Goal: Communication & Community: Answer question/provide support

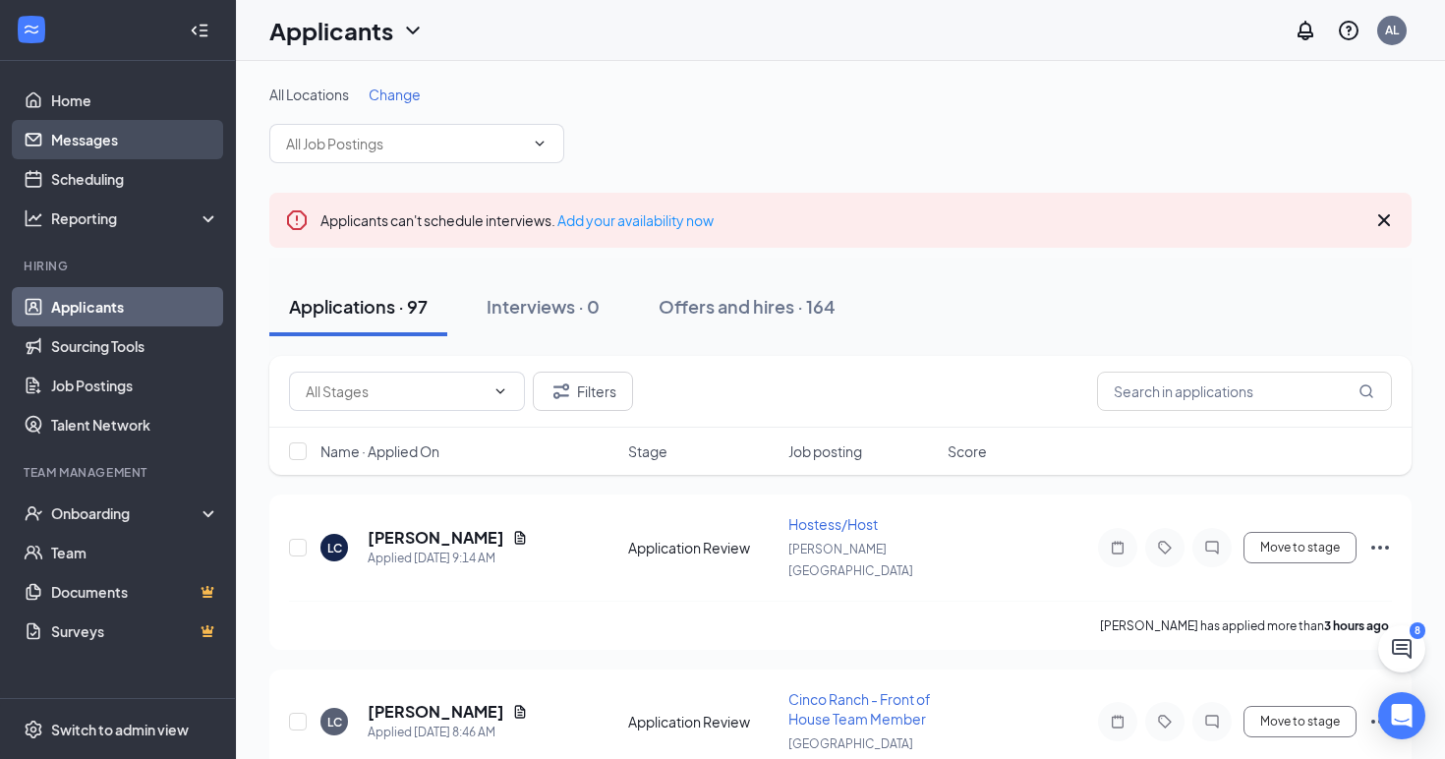
click at [107, 145] on link "Messages" at bounding box center [135, 139] width 168 height 39
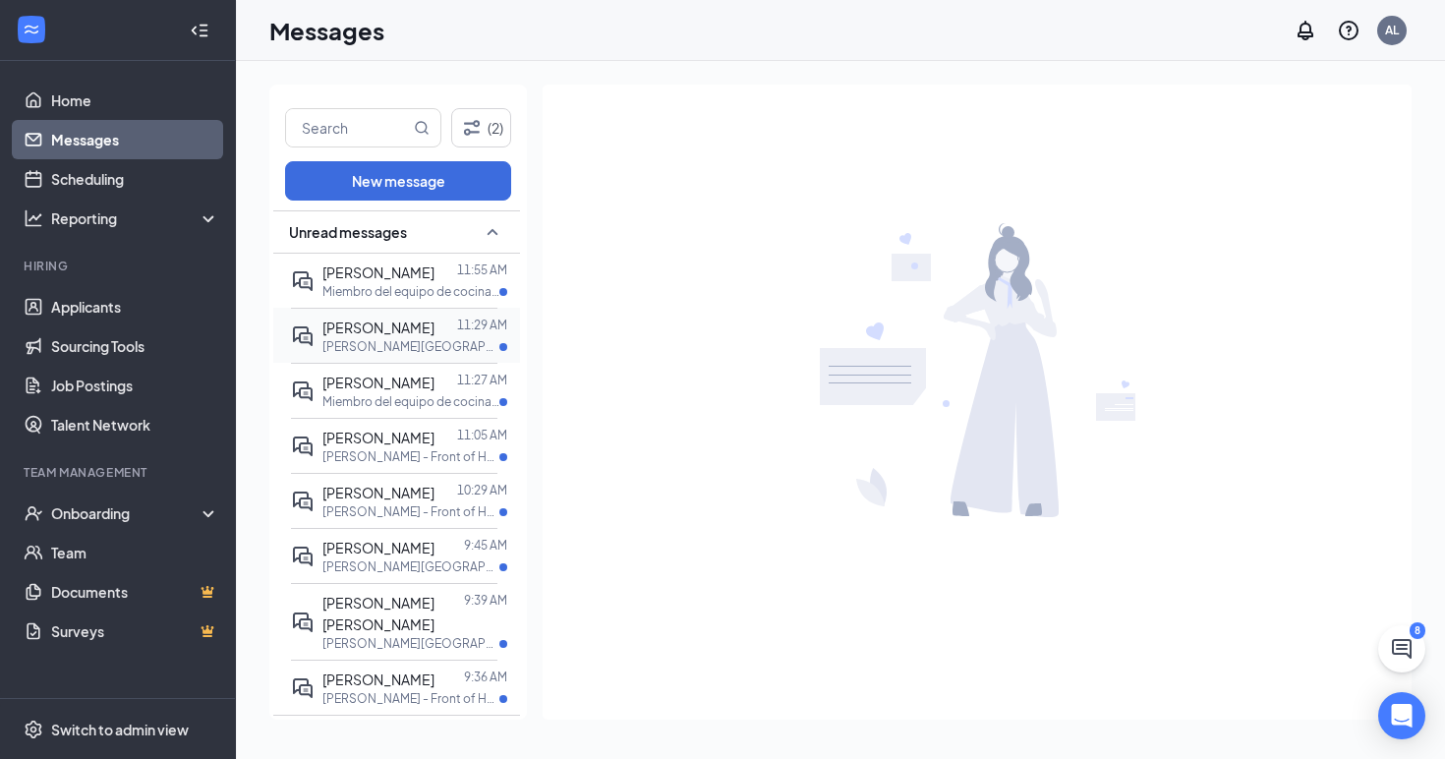
click at [435, 334] on div at bounding box center [446, 328] width 23 height 22
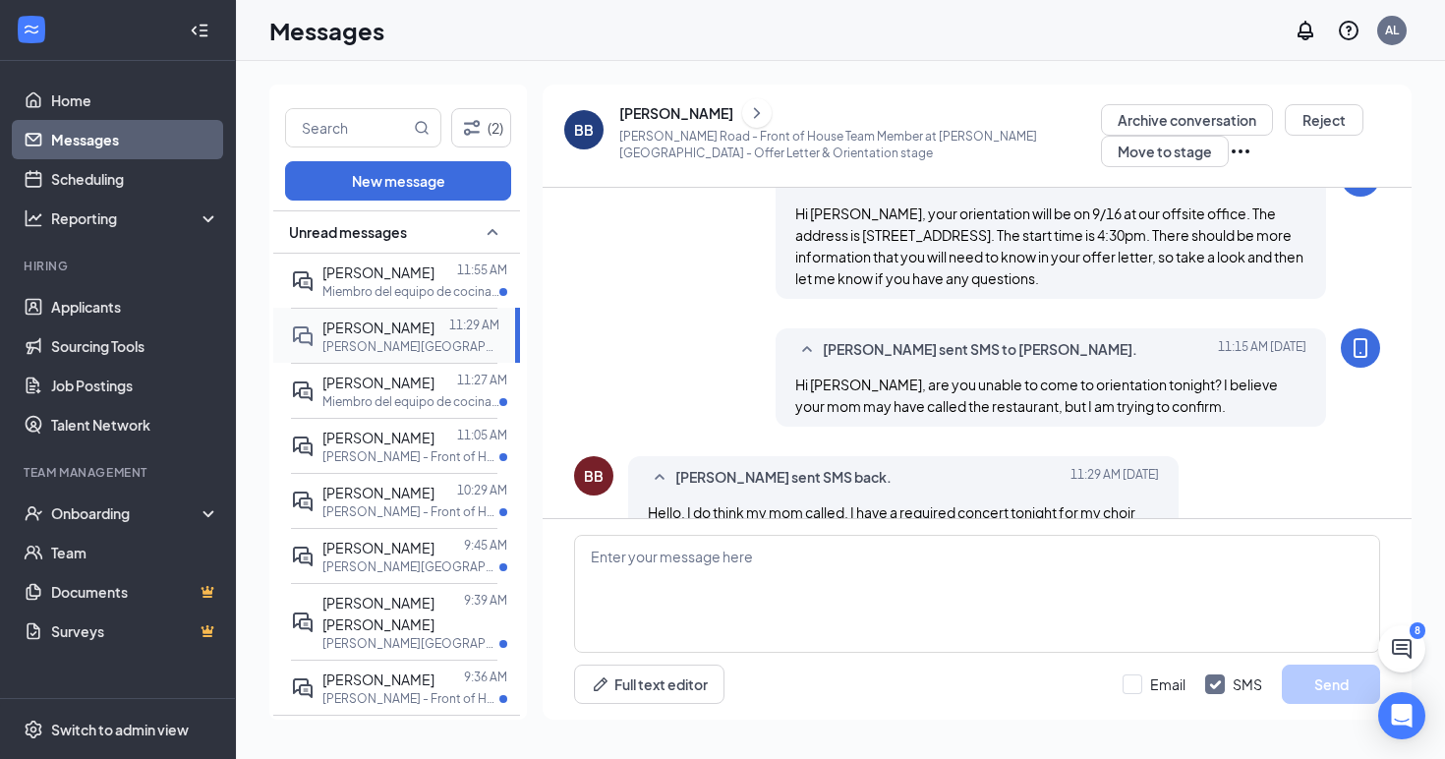
scroll to position [618, 0]
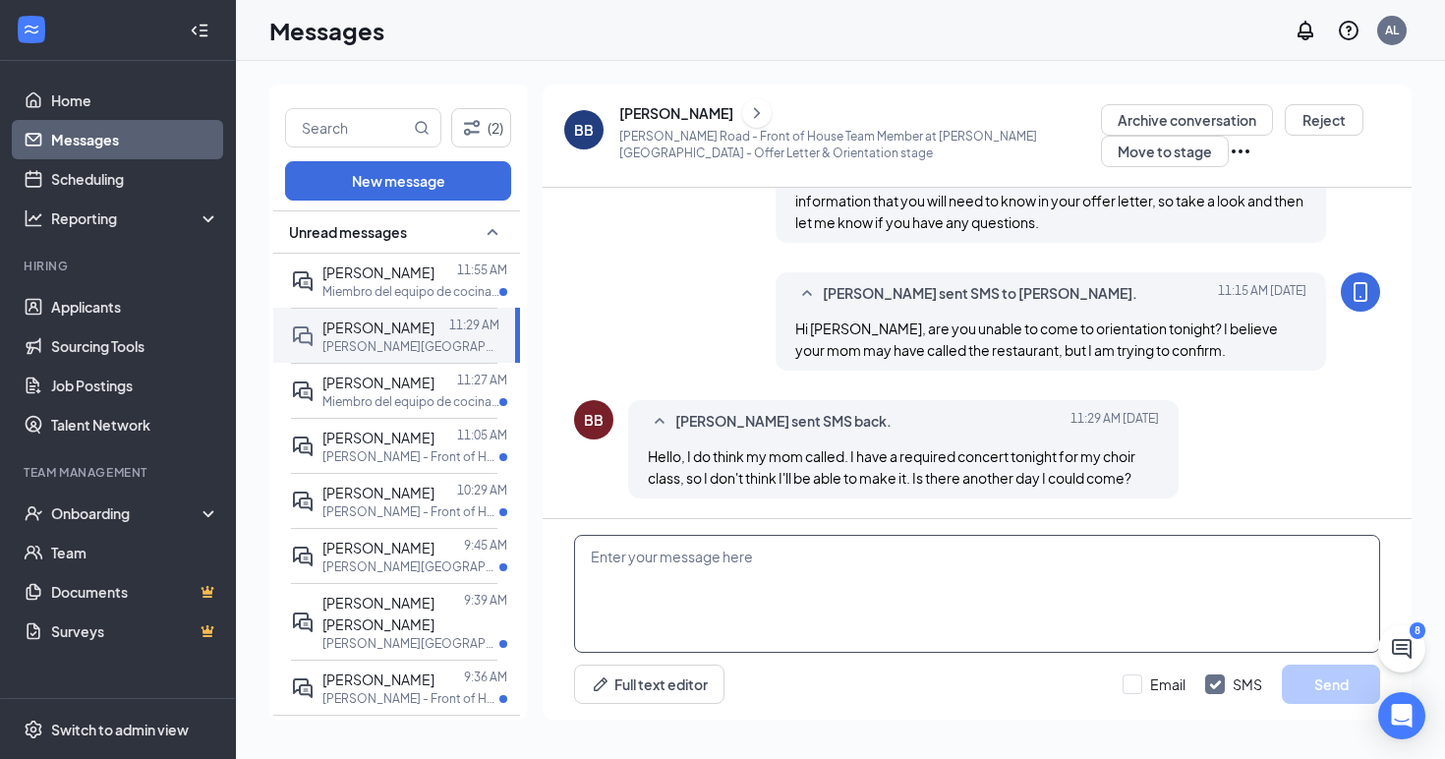
click at [672, 564] on textarea at bounding box center [977, 594] width 806 height 118
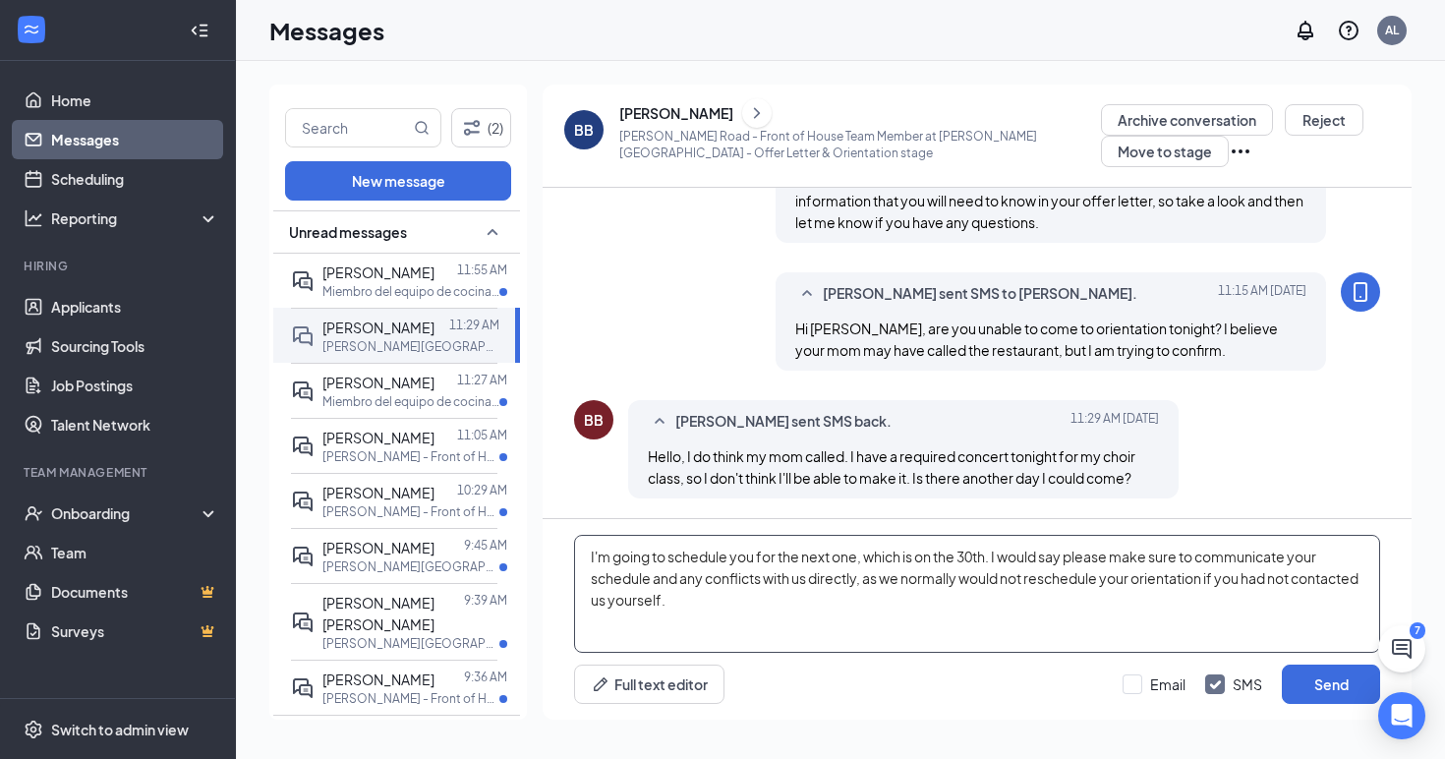
click at [657, 623] on textarea "I'm going to schedule you for the next one, which is on the 30th. I would say p…" at bounding box center [977, 594] width 806 height 118
paste textarea "Okay, thanks. [DEMOGRAPHIC_DATA]-fil-A [PERSON_NAME] would like to proceed to t…"
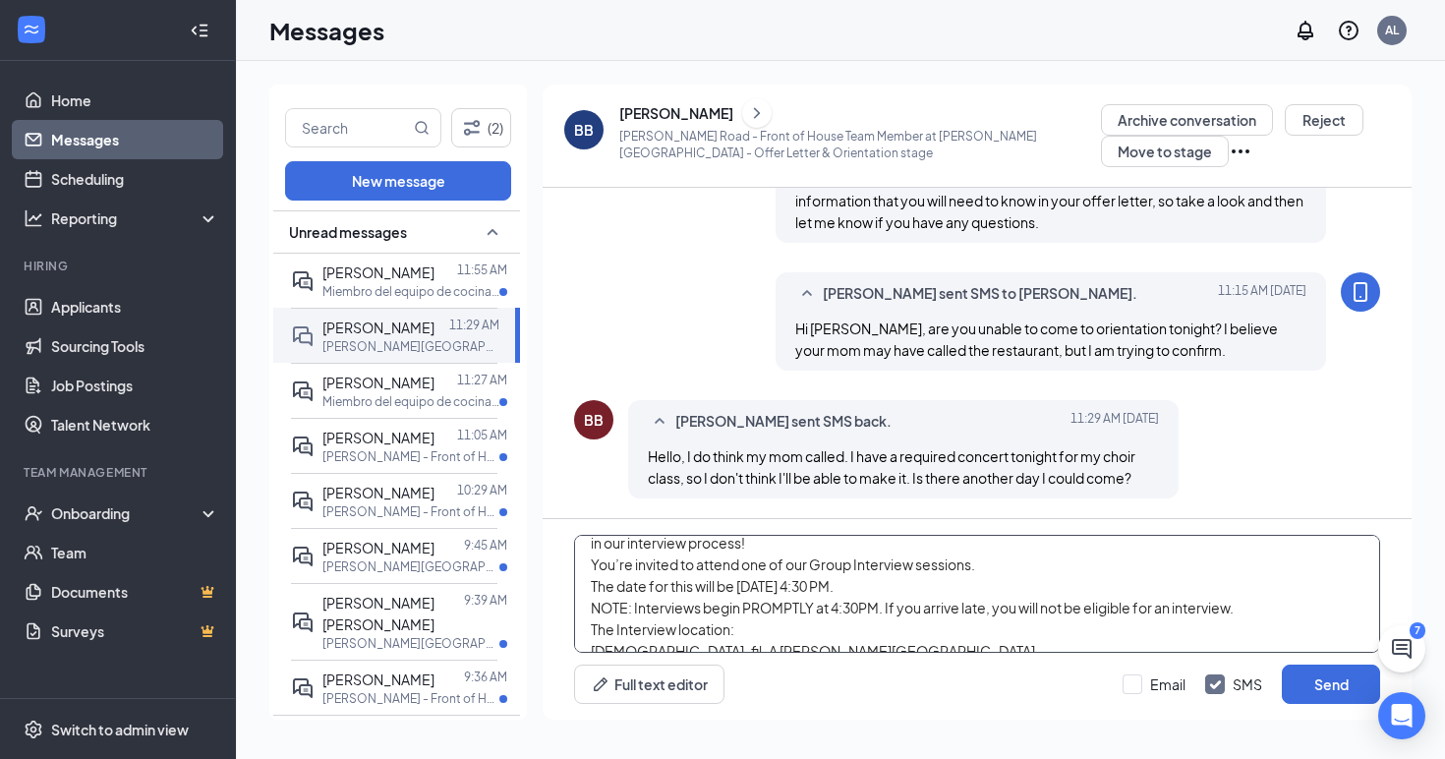
scroll to position [163, 0]
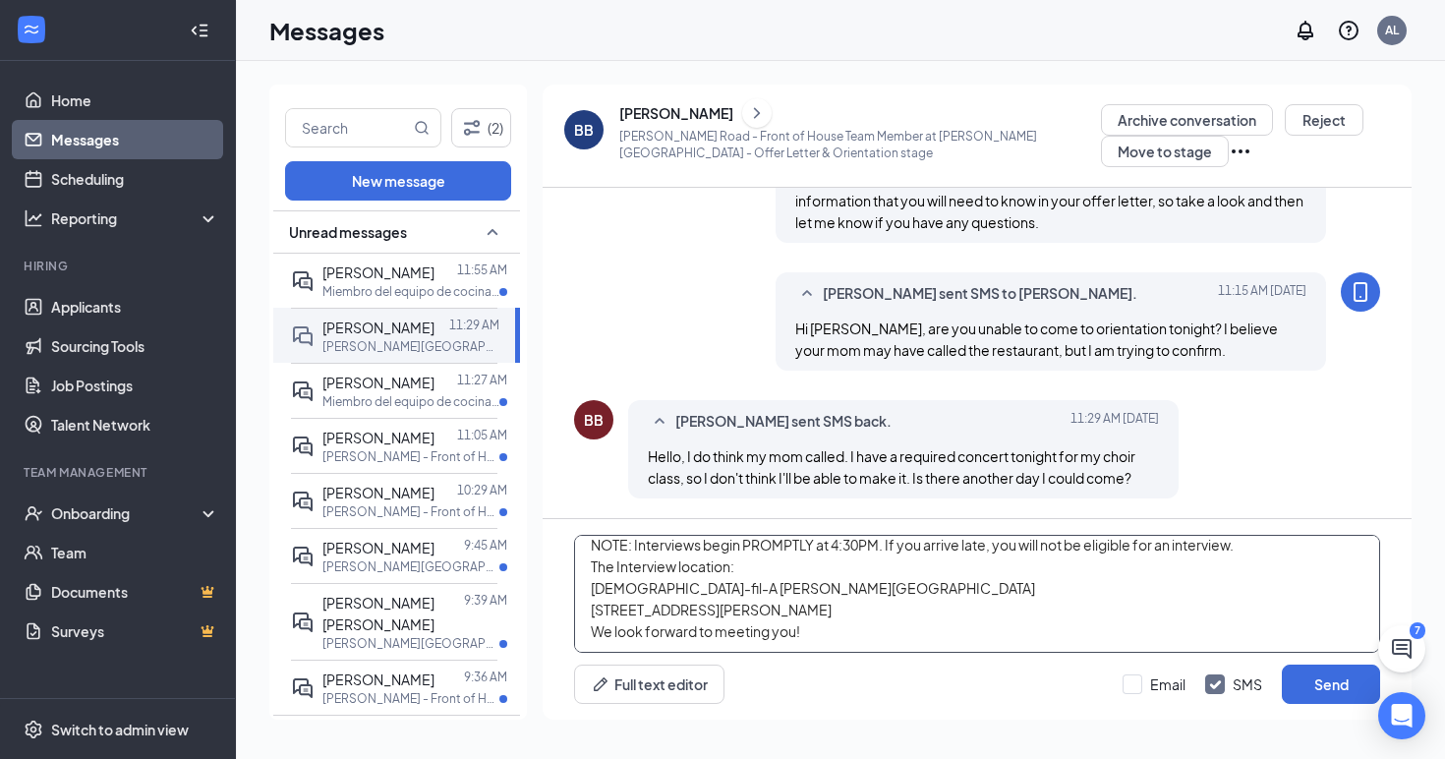
drag, startPoint x: 591, startPoint y: 566, endPoint x: 857, endPoint y: 674, distance: 287.2
click at [857, 674] on div "I'm going to schedule you for the next one, which is on the 30th. I would say p…" at bounding box center [977, 619] width 869 height 201
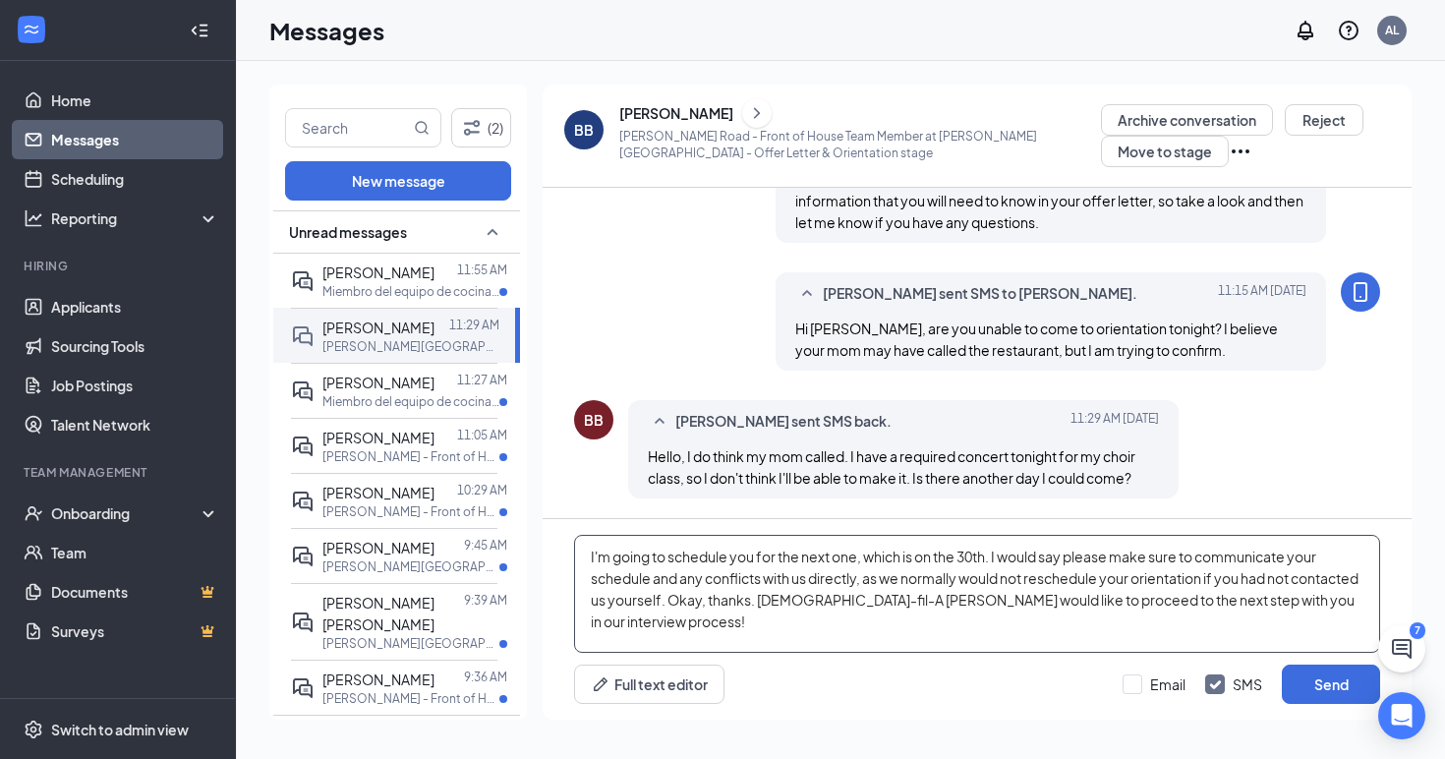
scroll to position [12, 0]
drag, startPoint x: 739, startPoint y: 603, endPoint x: 1150, endPoint y: 643, distance: 413.0
click at [1150, 643] on textarea "I'm going to schedule you for the next one, which is on the 30th. I would say p…" at bounding box center [977, 594] width 806 height 118
click at [865, 636] on textarea "I'm going to schedule you for the next one, which is on the 30th. I would say p…" at bounding box center [977, 594] width 806 height 118
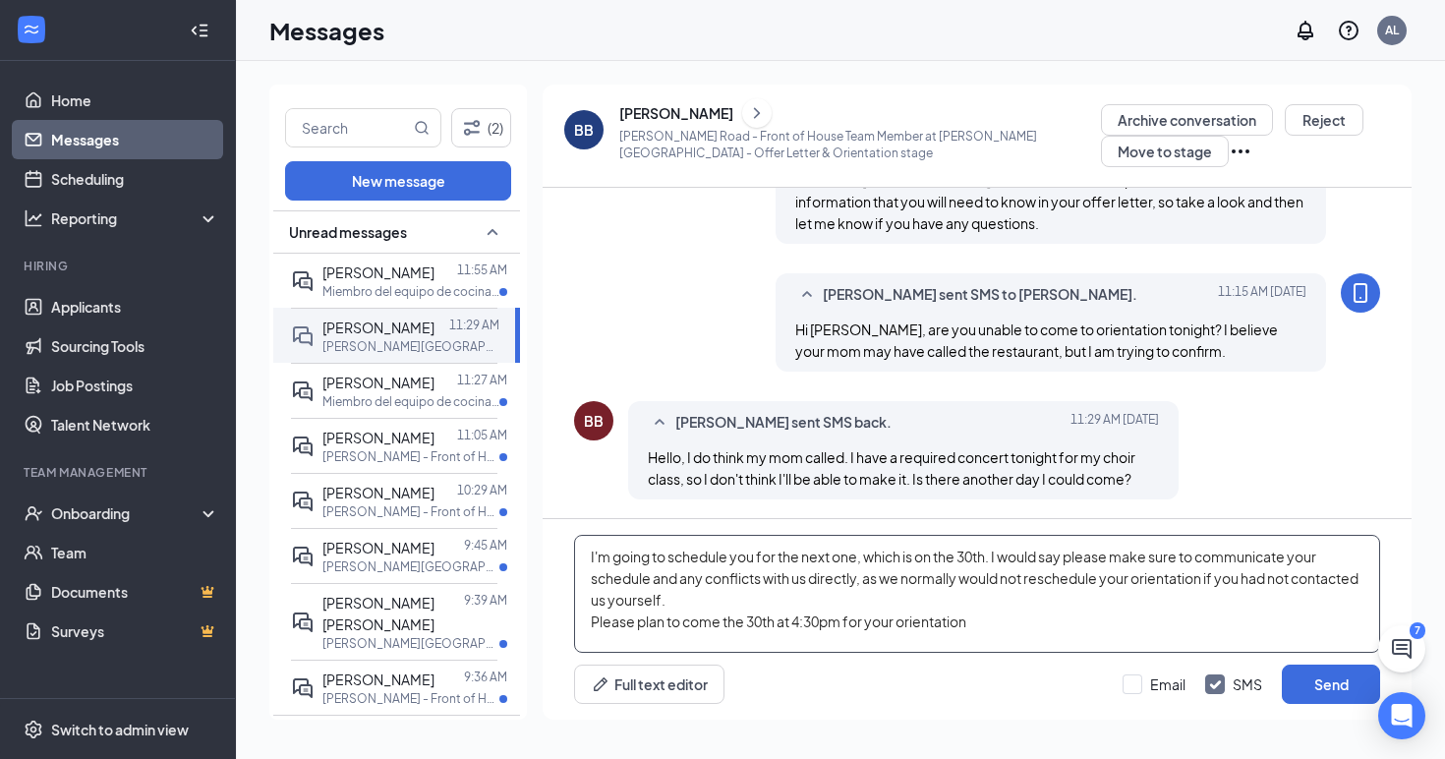
scroll to position [618, 0]
type textarea "I'm going to schedule you for the next one, which is on the 30th. I would say p…"
click at [1326, 678] on button "Send" at bounding box center [1331, 684] width 98 height 39
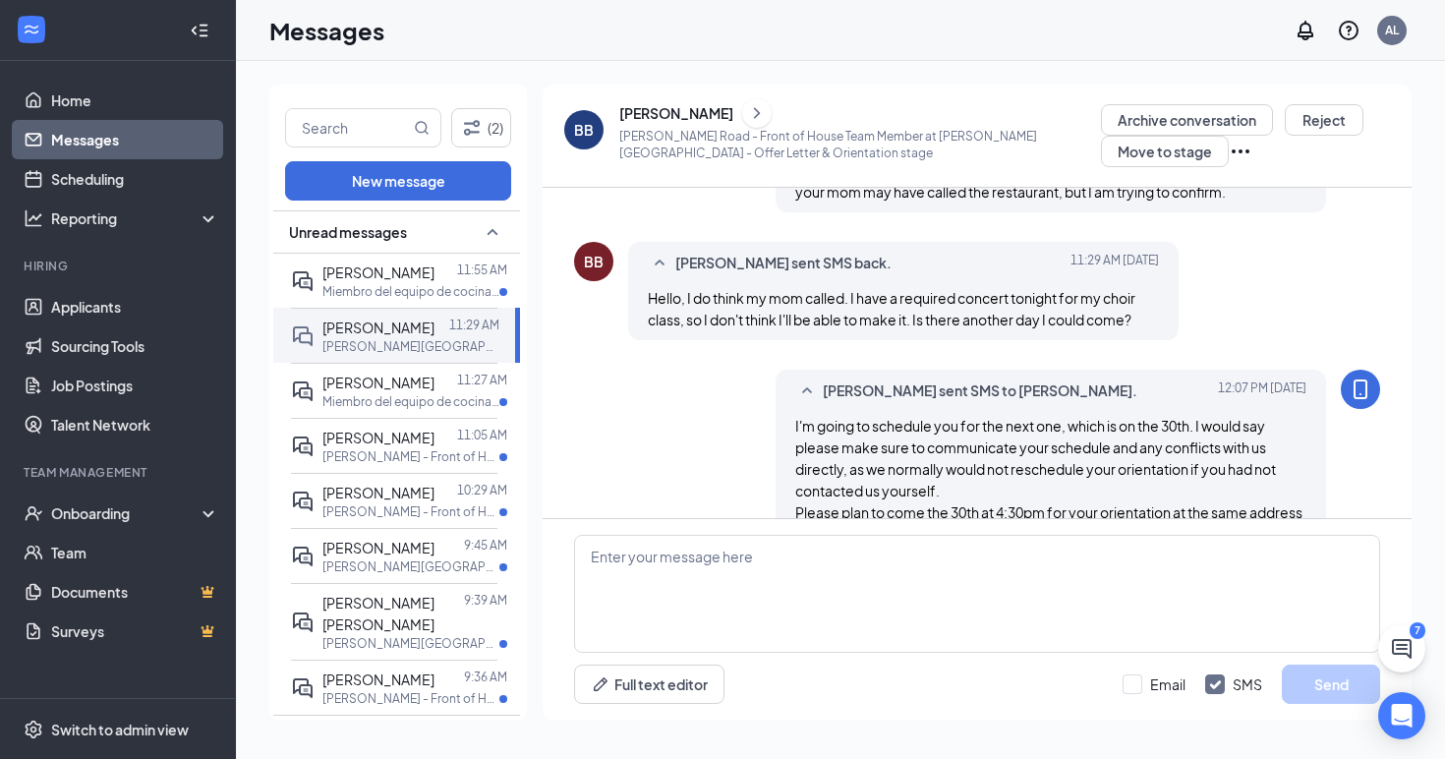
scroll to position [832, 0]
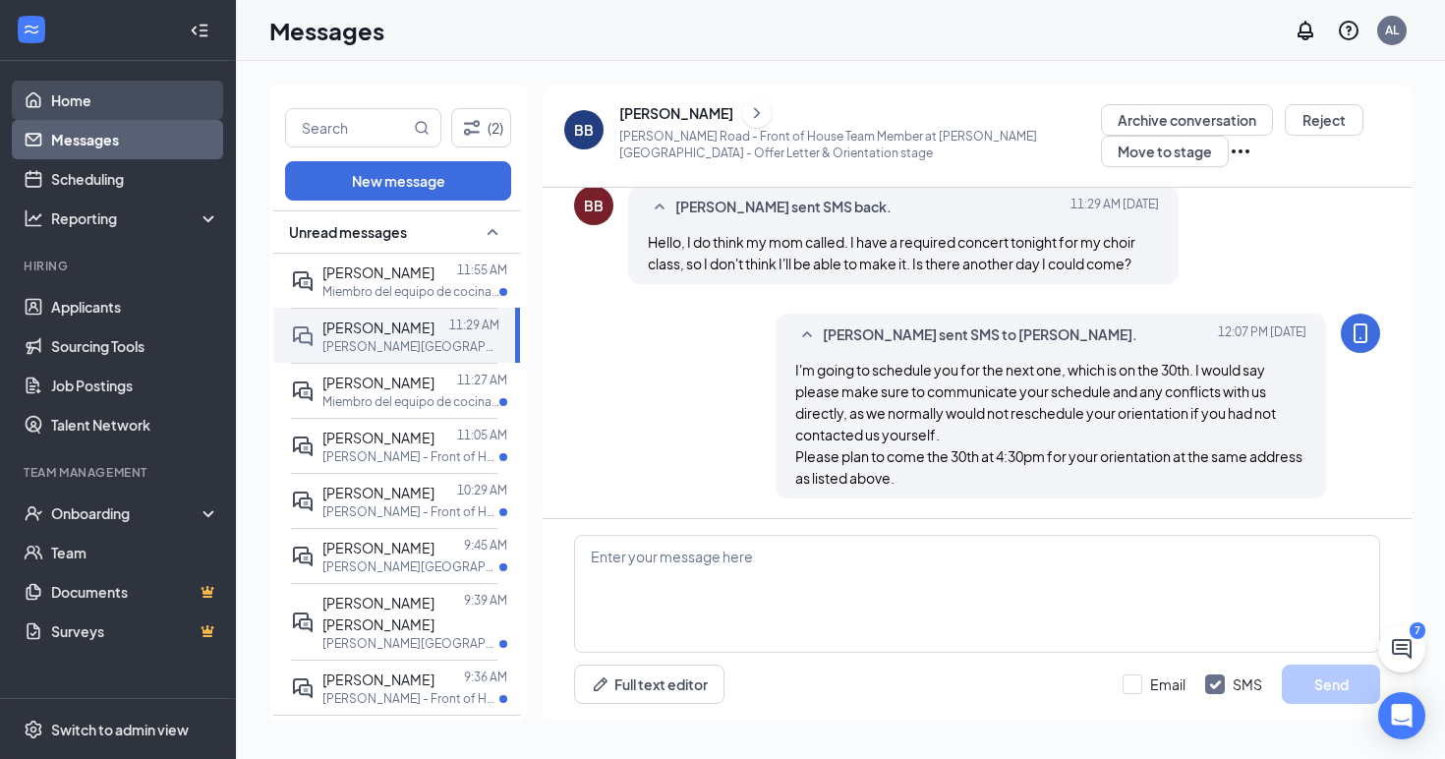
click at [76, 94] on link "Home" at bounding box center [135, 100] width 168 height 39
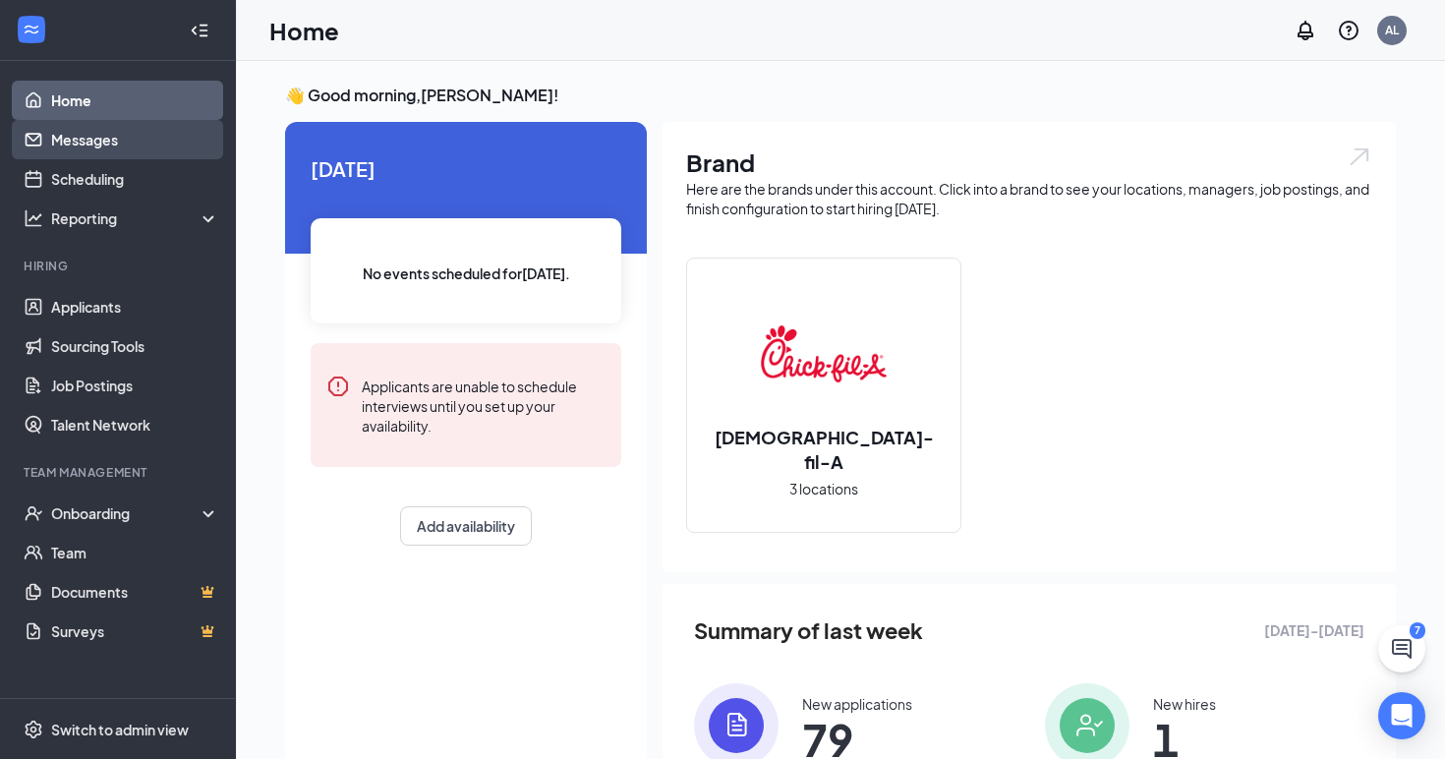
click at [92, 147] on link "Messages" at bounding box center [135, 139] width 168 height 39
